Goal: Find specific page/section: Find specific page/section

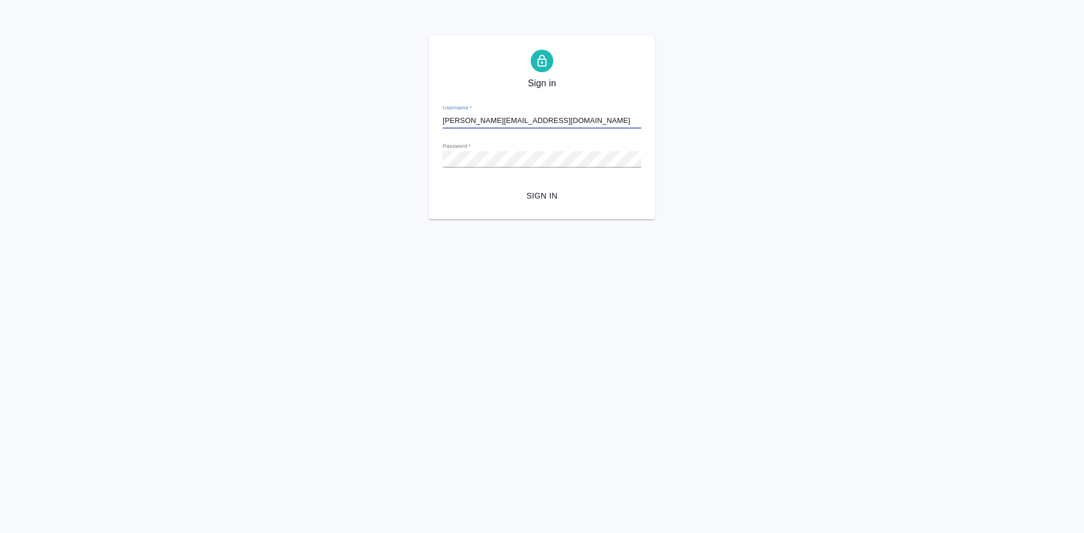
click at [545, 194] on span "Sign in" at bounding box center [541, 196] width 181 height 14
click at [327, 120] on div "Sign in Username   * t.demidova@awatera.com Password   * urlPath   * /all-vendo…" at bounding box center [542, 127] width 1084 height 183
click at [442, 186] on button "Sign in" at bounding box center [541, 196] width 199 height 21
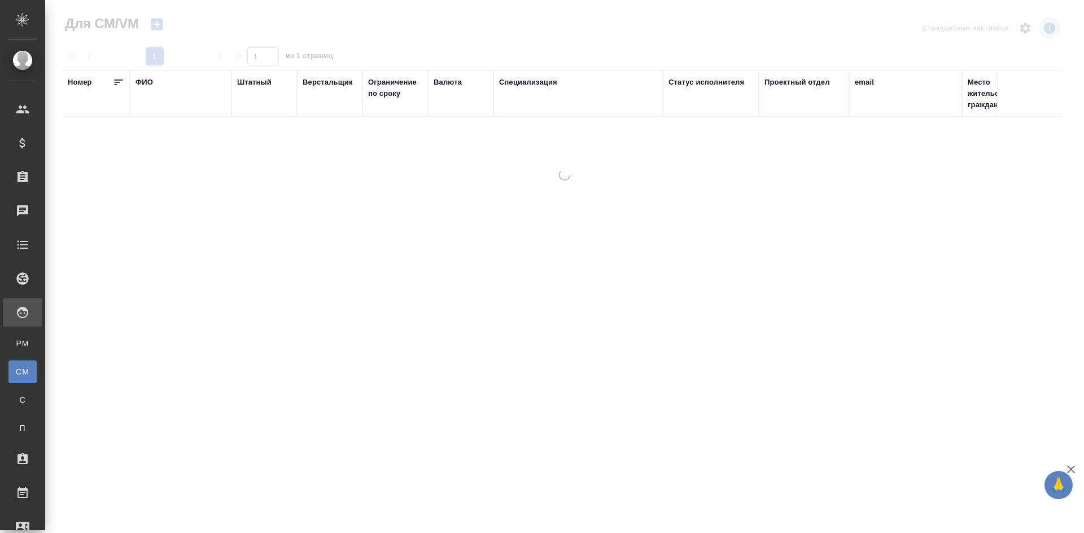
click at [140, 81] on div "ФИО" at bounding box center [143, 82] width 17 height 11
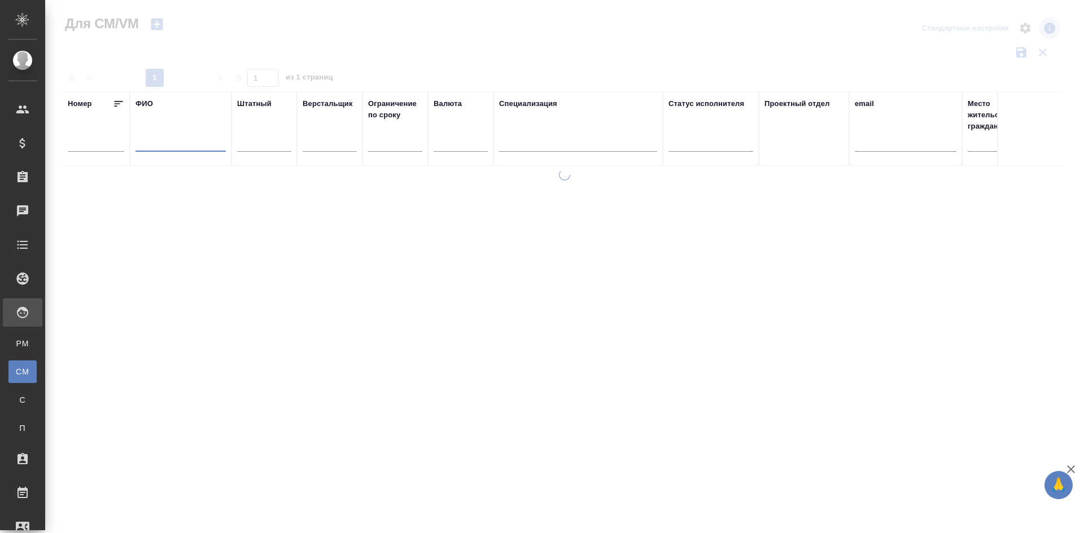
click at [177, 140] on input "text" at bounding box center [180, 145] width 90 height 14
type input "è"
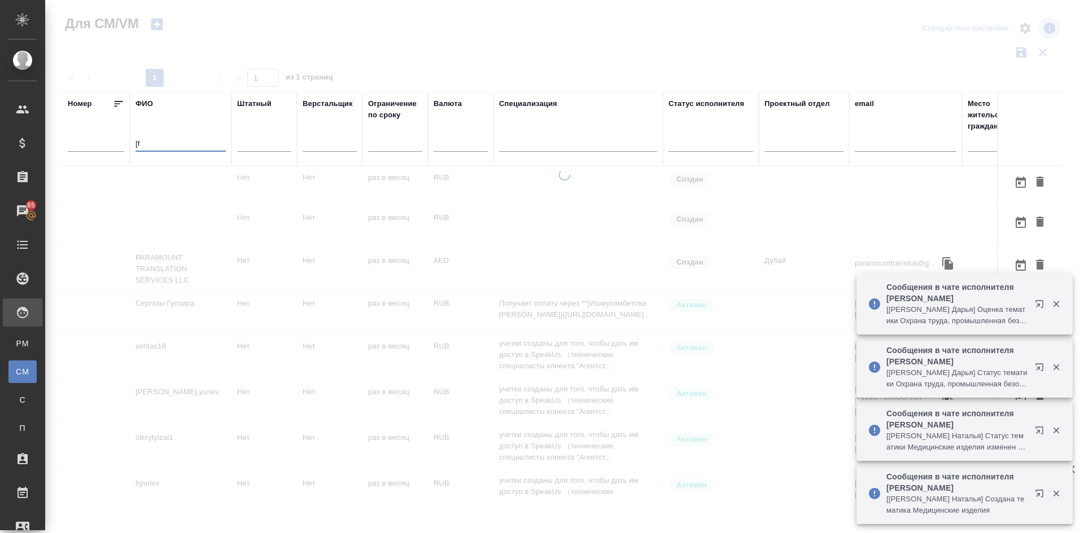
type input "["
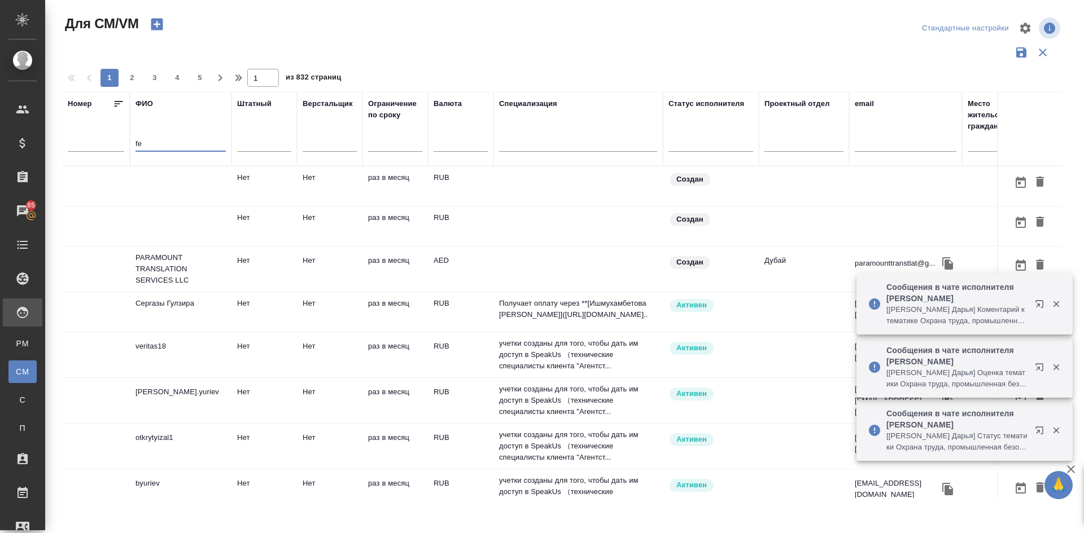
type input "f"
type input "хаустов"
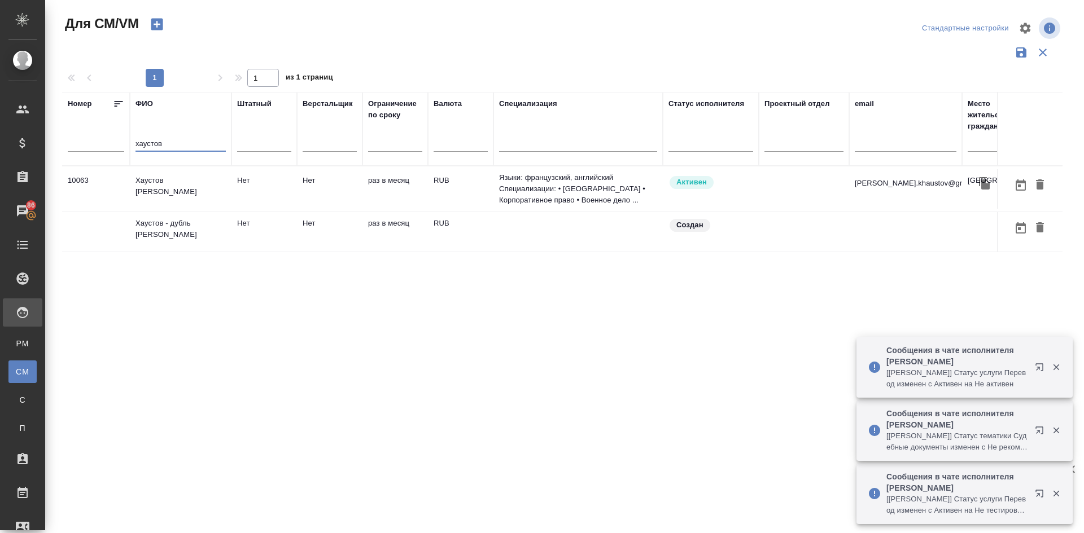
click at [166, 188] on td "[PERSON_NAME]" at bounding box center [181, 189] width 102 height 40
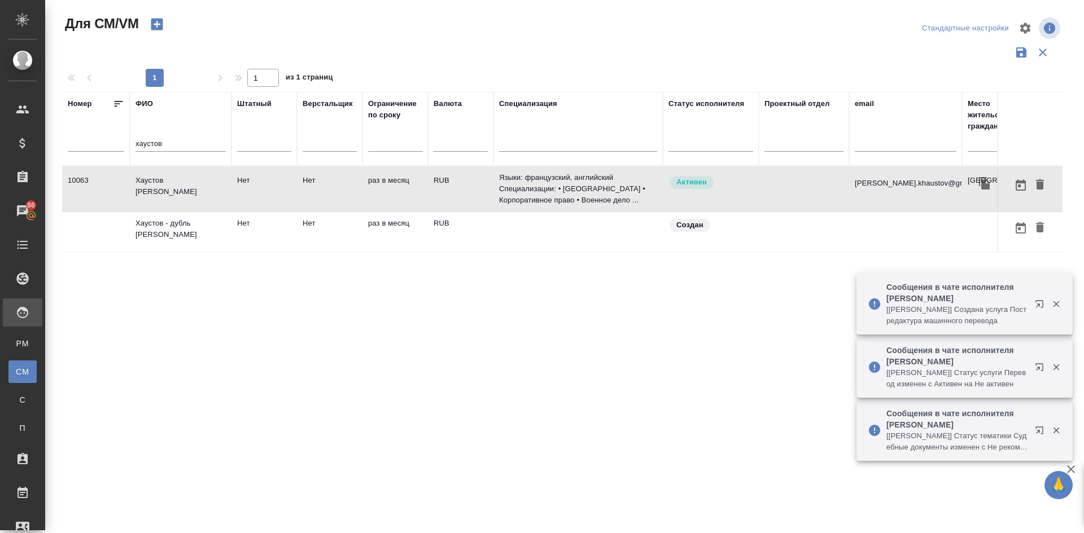
click at [166, 188] on td "[PERSON_NAME]" at bounding box center [181, 189] width 102 height 40
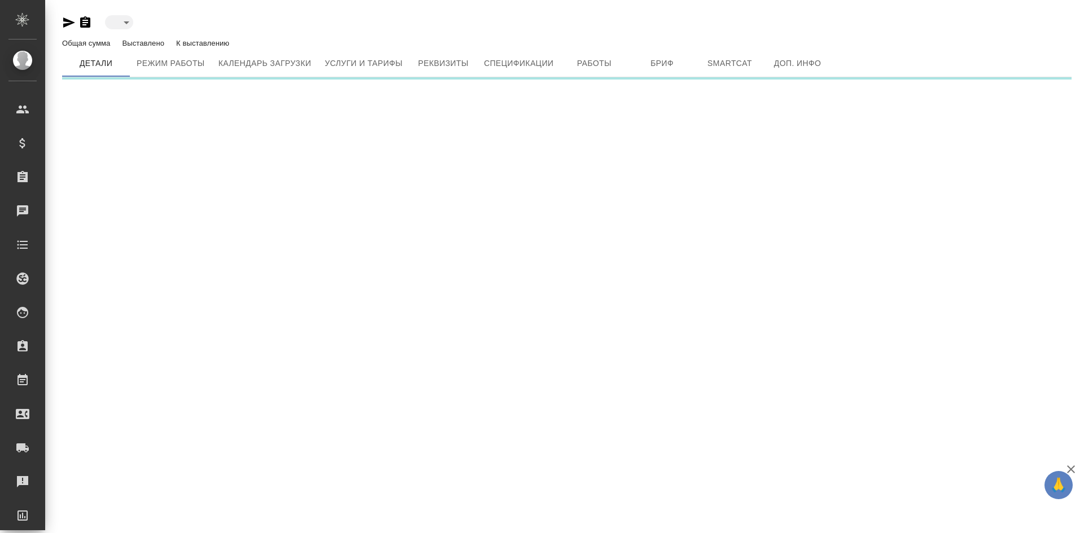
type input "active"
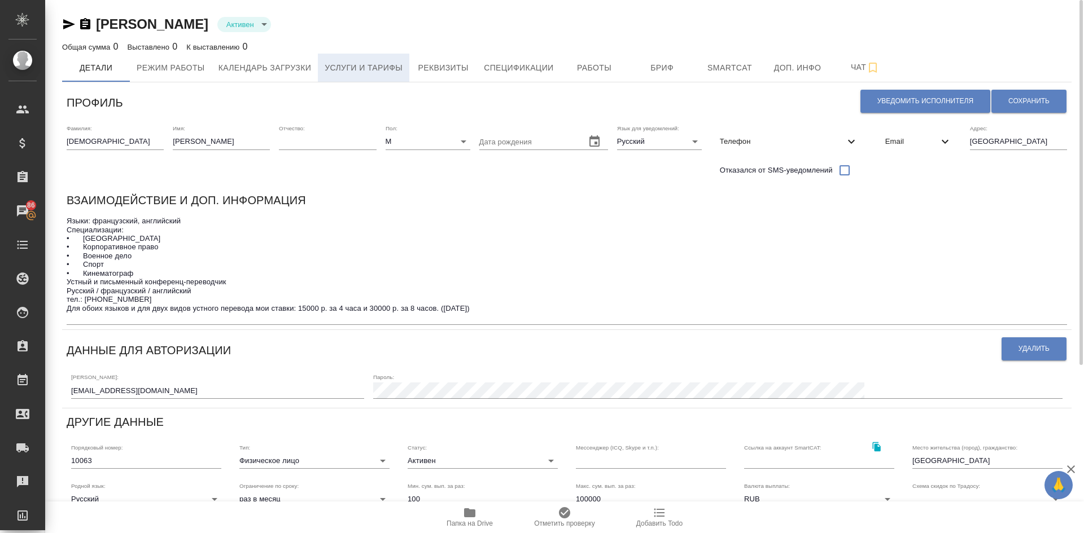
click at [338, 66] on span "Услуги и тарифы" at bounding box center [364, 68] width 78 height 14
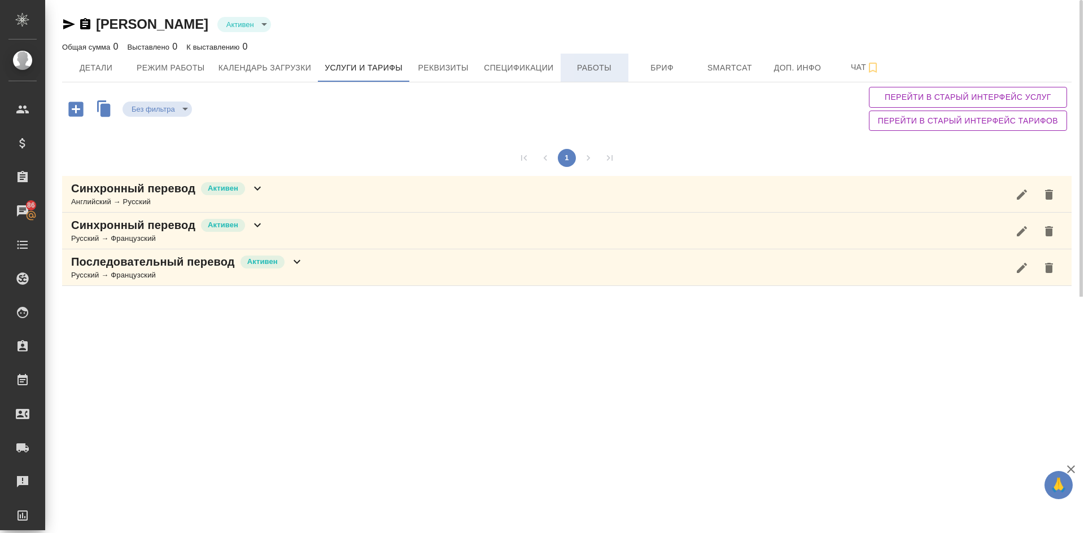
click at [604, 77] on button "Работы" at bounding box center [594, 68] width 68 height 28
click at [606, 68] on span "Работы" at bounding box center [594, 68] width 54 height 14
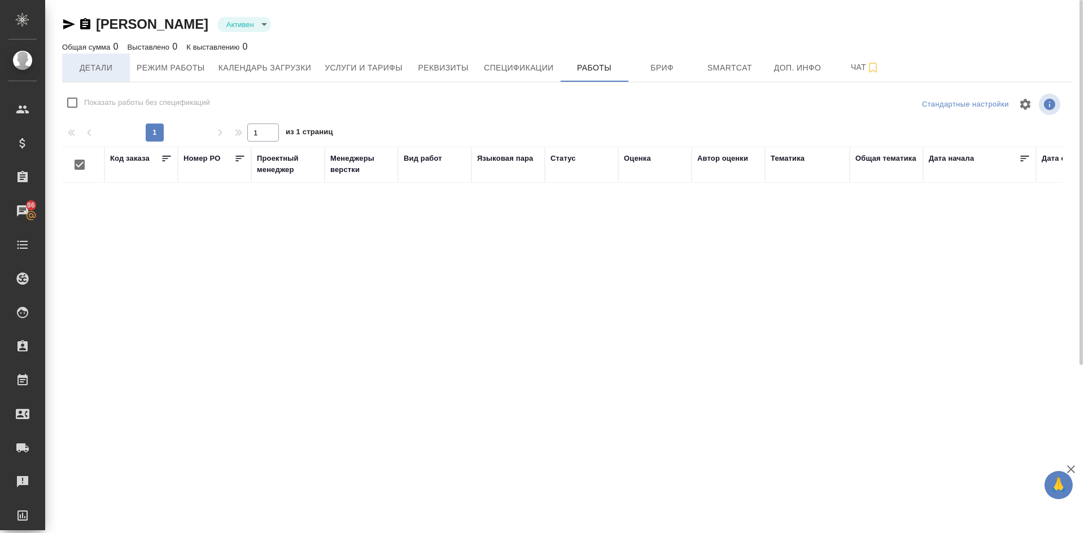
click at [82, 72] on span "Детали" at bounding box center [96, 68] width 54 height 14
